Goal: Connect with others: Establish contact or relationships with other users

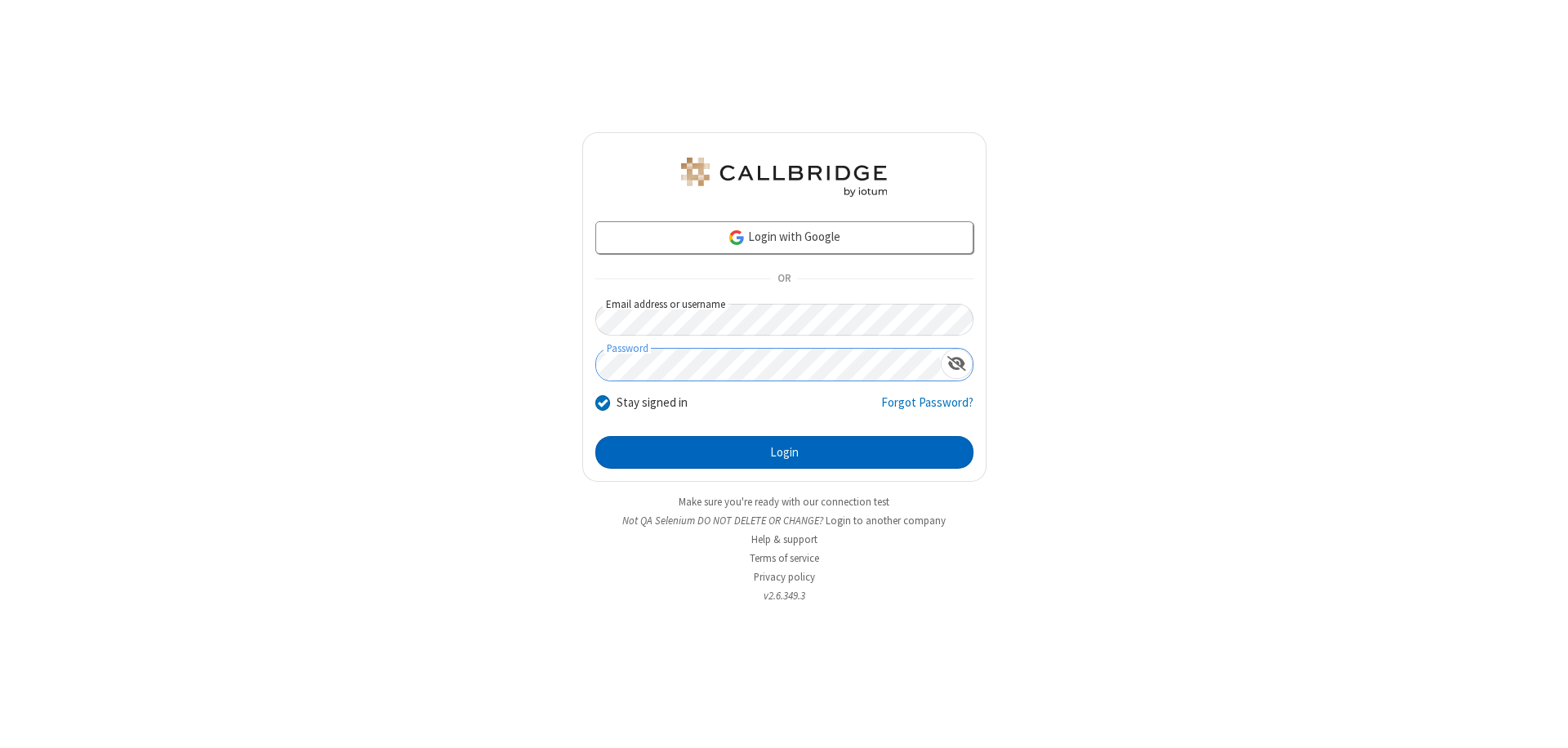
click at [784, 452] on button "Login" at bounding box center [784, 452] width 378 height 32
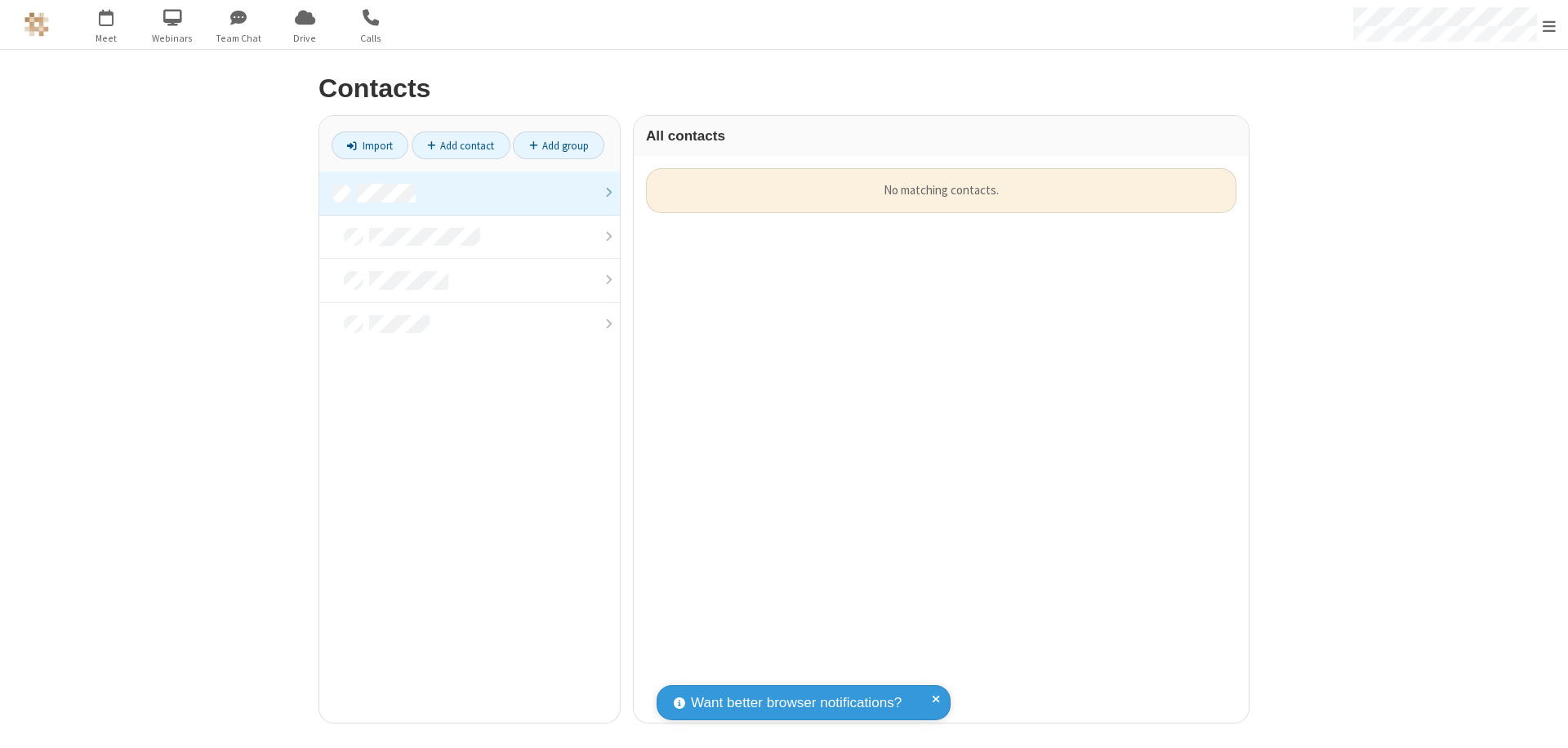
scroll to position [555, 603]
click at [470, 193] on link at bounding box center [470, 193] width 300 height 44
click at [461, 145] on link "Add contact" at bounding box center [461, 144] width 99 height 27
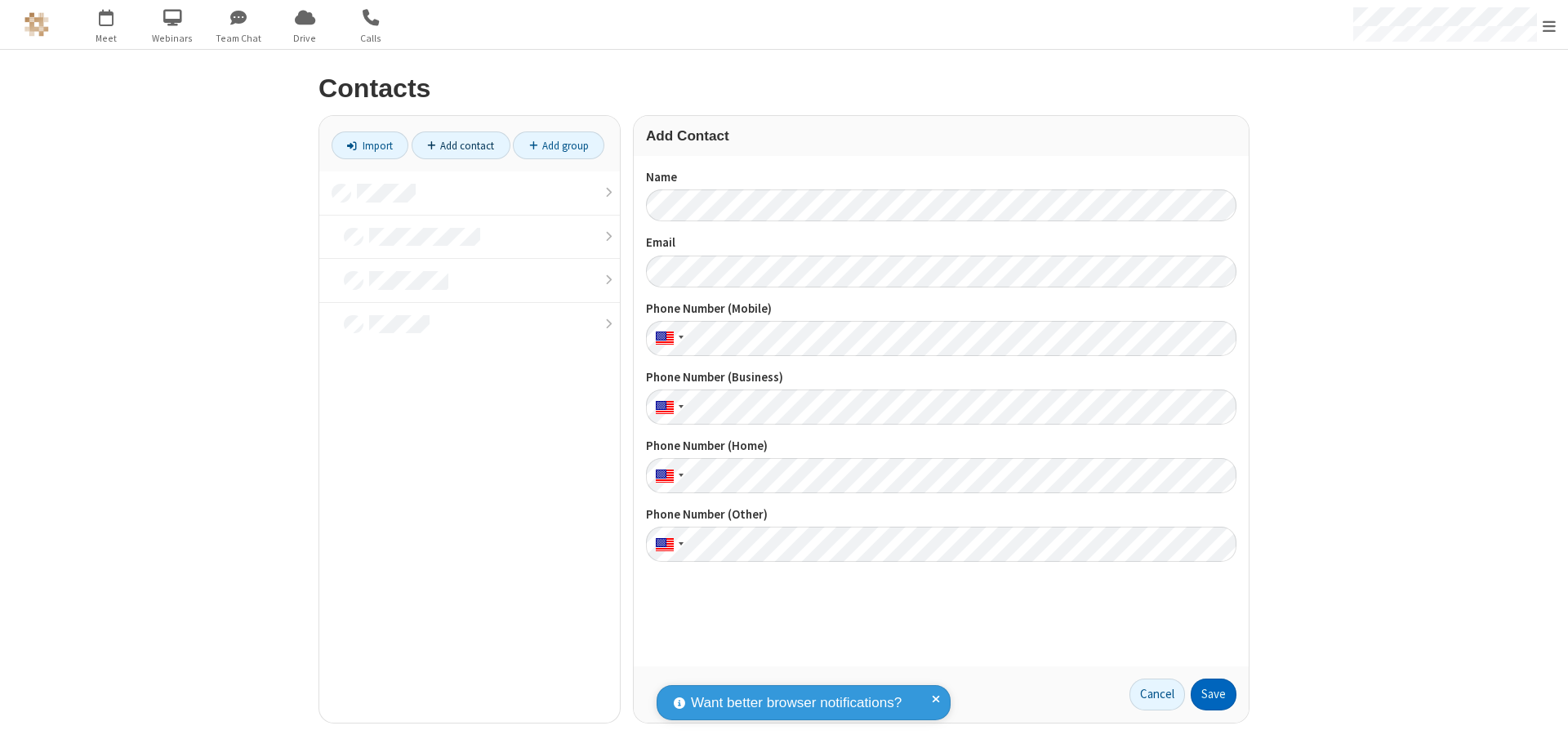
click at [1214, 694] on button "Save" at bounding box center [1213, 694] width 46 height 32
